Goal: Task Accomplishment & Management: Manage account settings

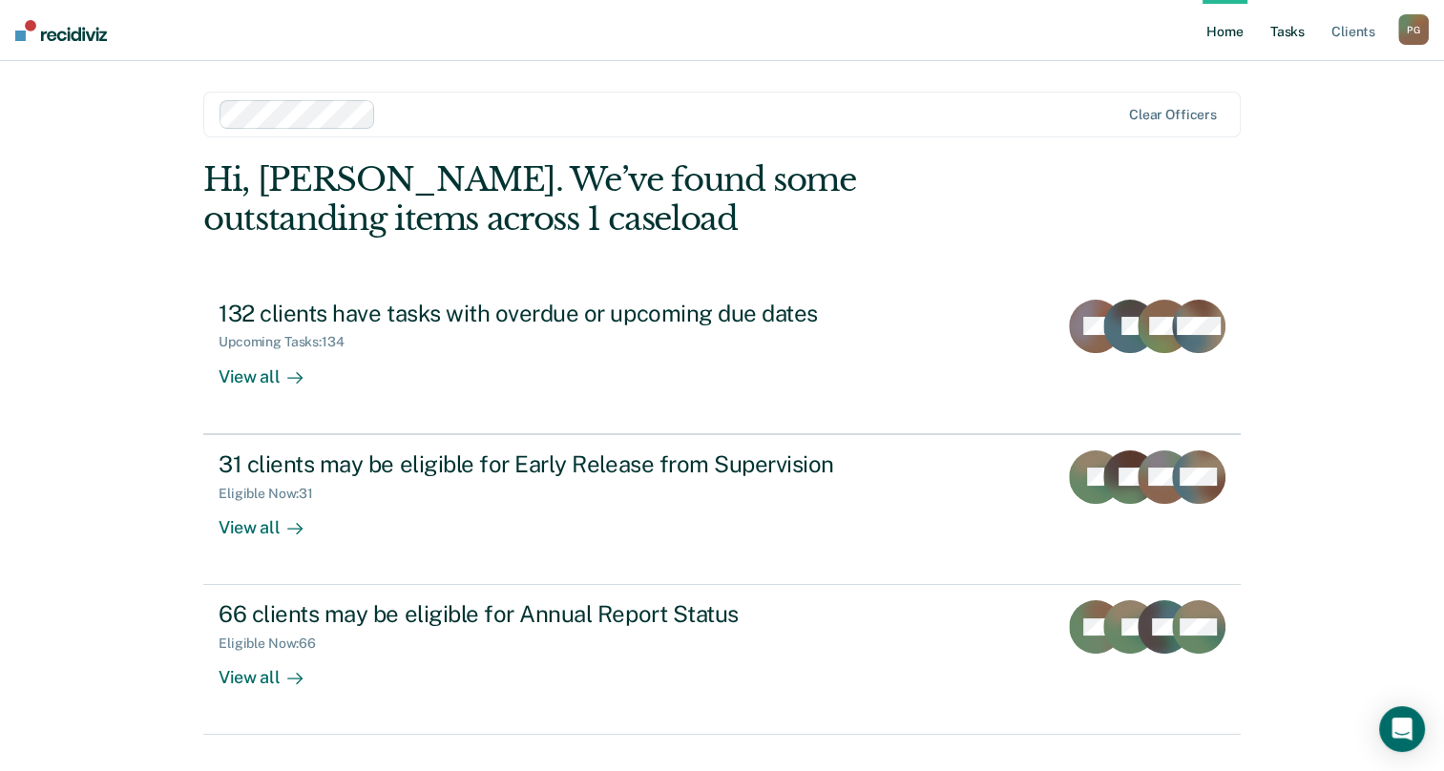
click at [1292, 29] on link "Tasks" at bounding box center [1288, 30] width 42 height 61
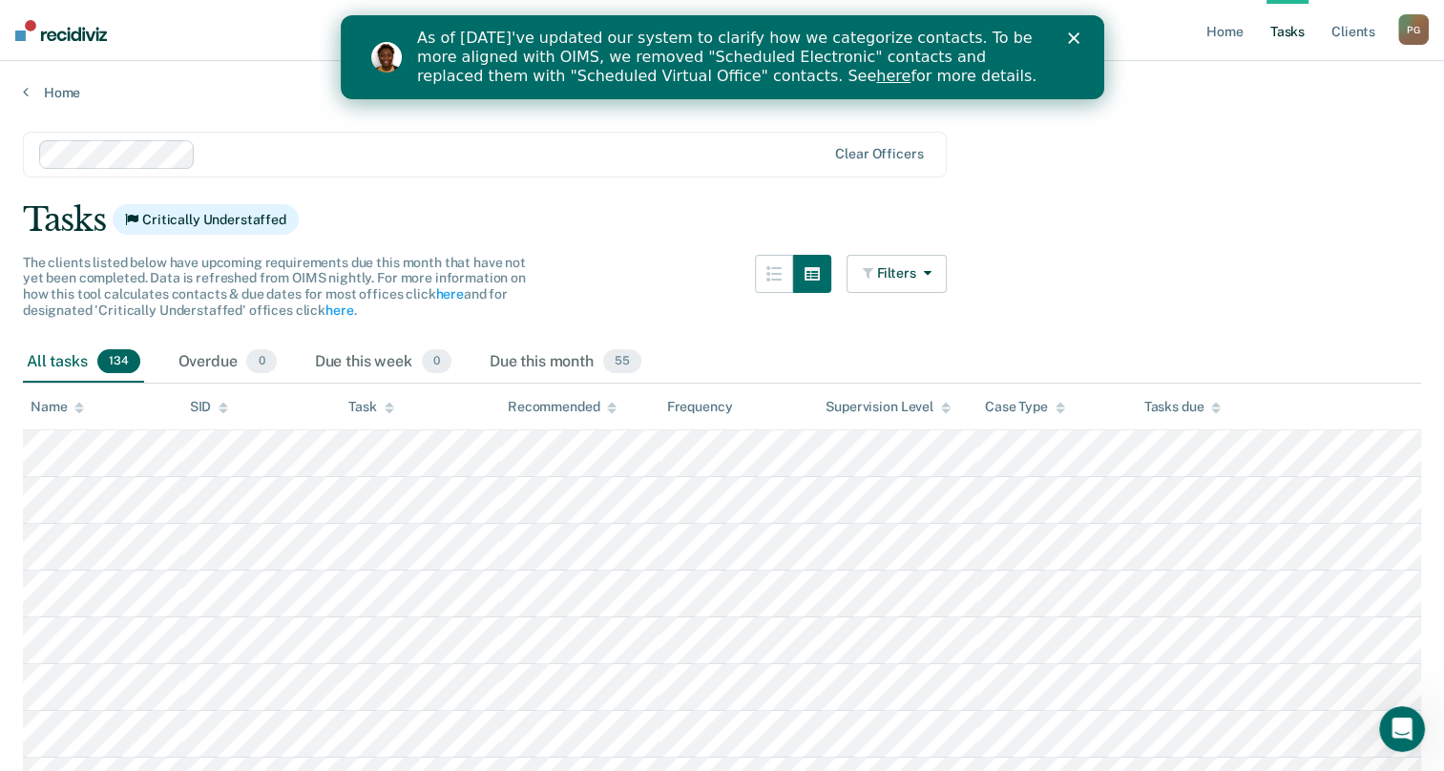
click at [612, 412] on icon at bounding box center [612, 408] width 10 height 12
click at [612, 403] on icon at bounding box center [612, 404] width 10 height 5
click at [431, 359] on span "0" at bounding box center [437, 361] width 30 height 25
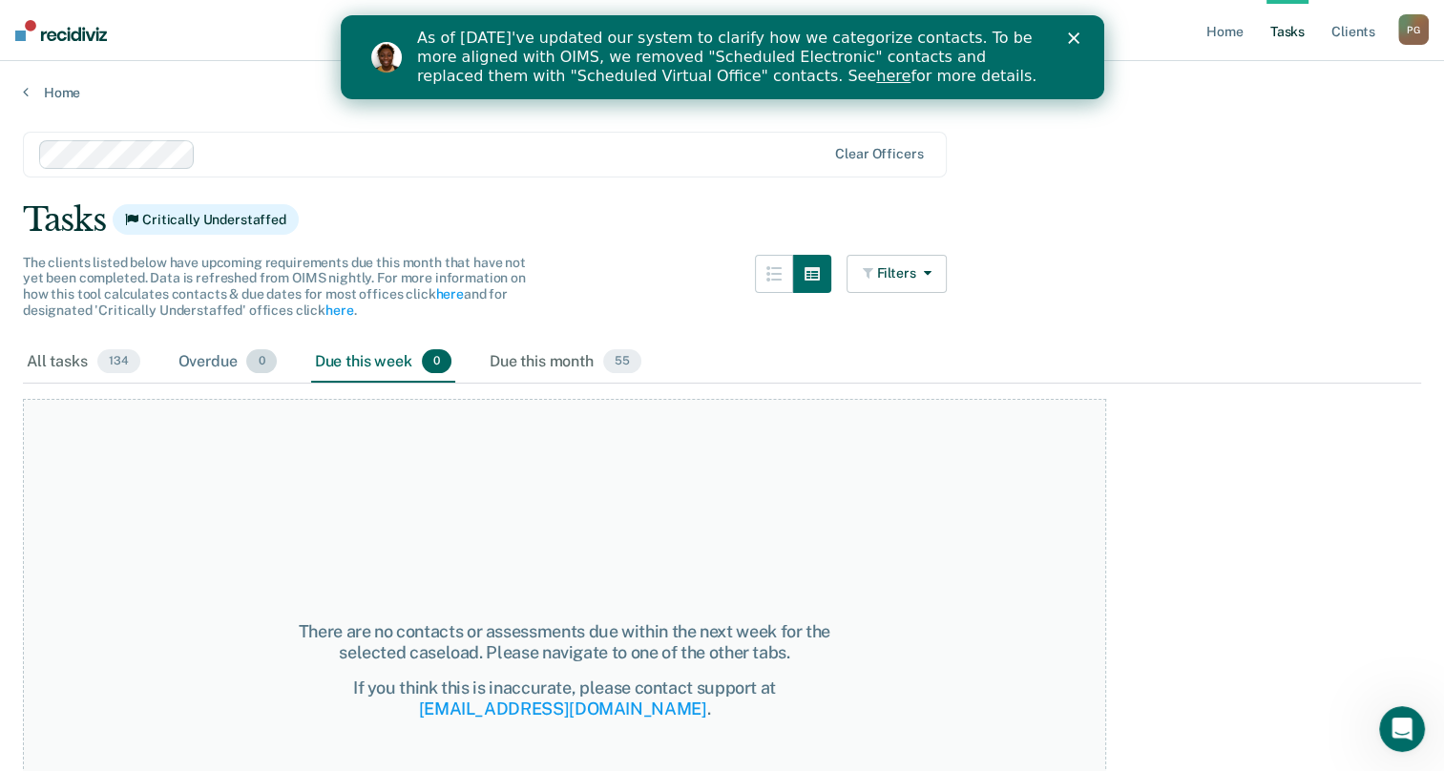
click at [251, 362] on span "0" at bounding box center [261, 361] width 30 height 25
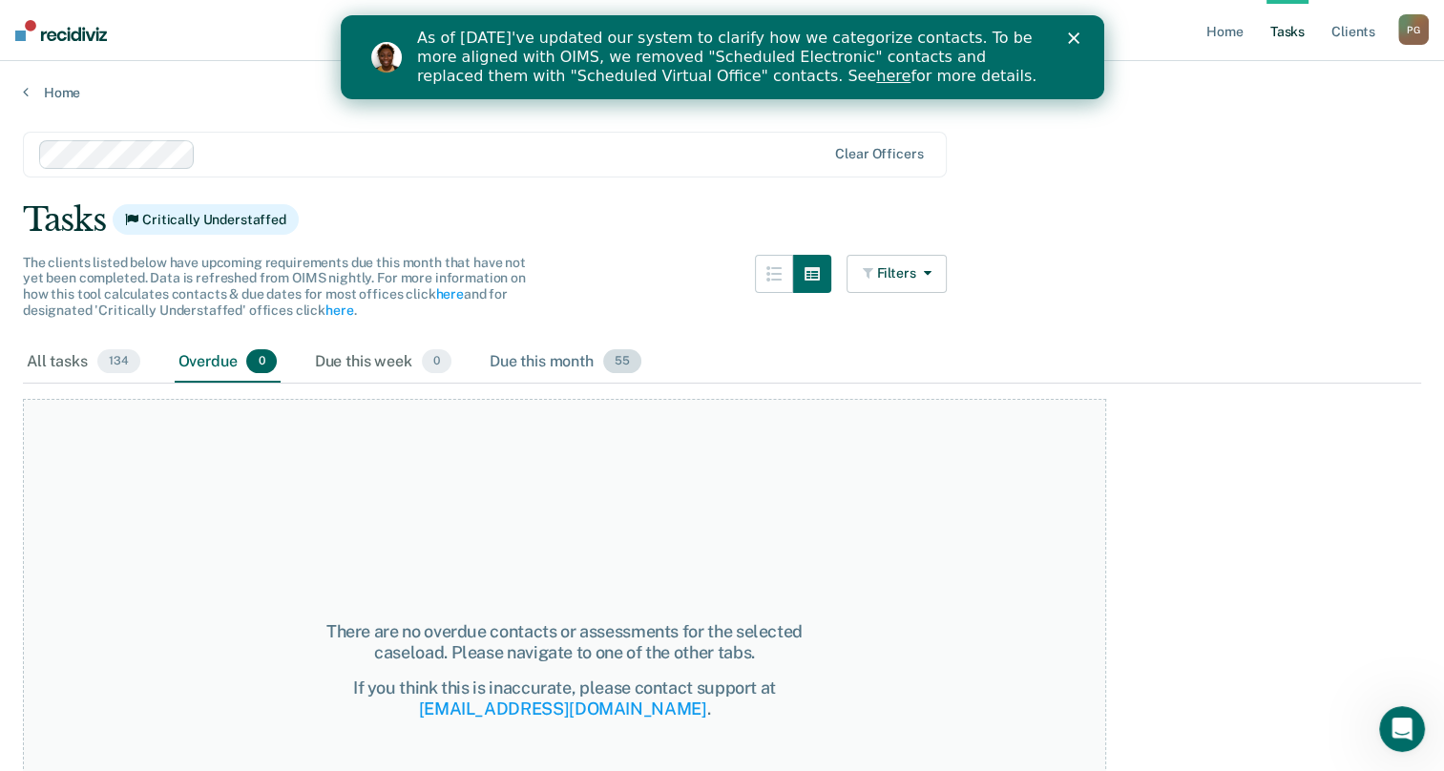
click at [621, 366] on span "55" at bounding box center [622, 361] width 38 height 25
